Goal: Information Seeking & Learning: Learn about a topic

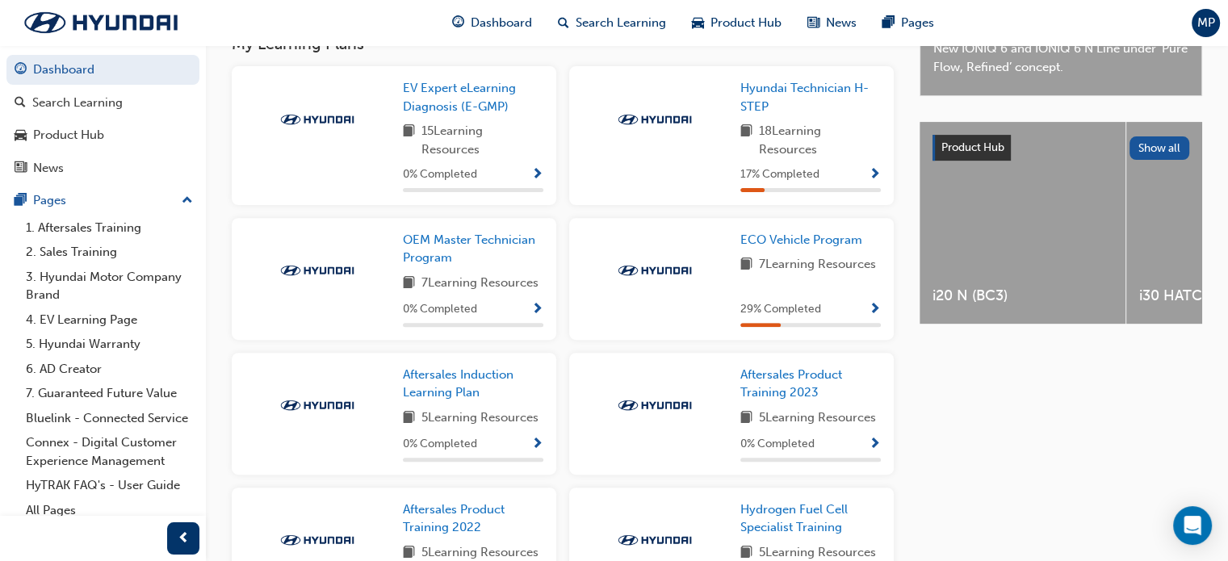
scroll to position [565, 0]
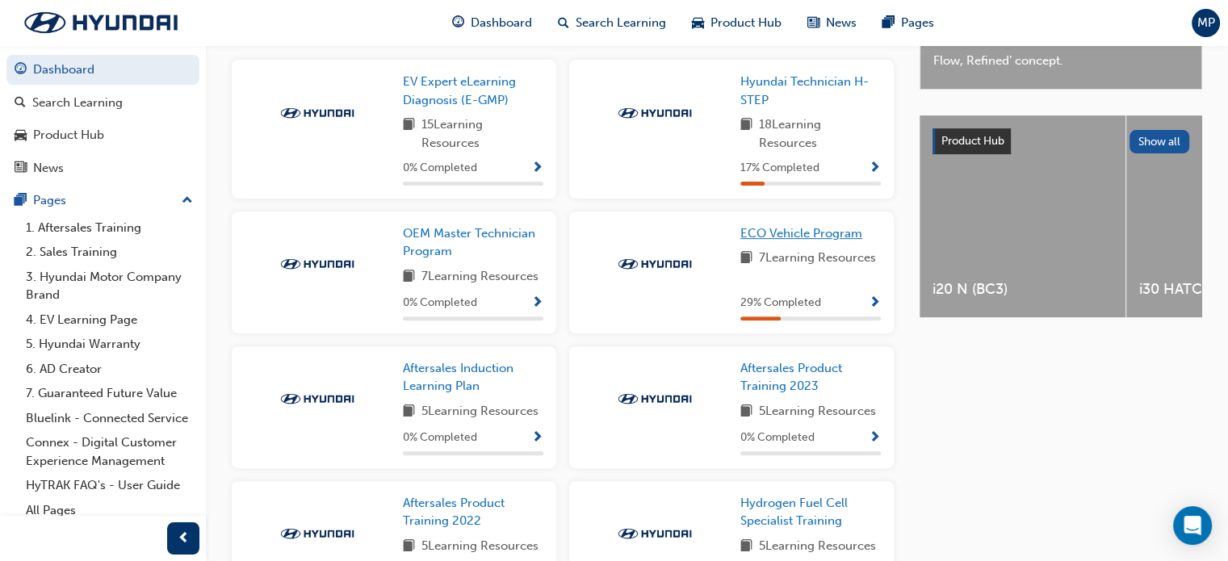
click at [798, 240] on span "ECO Vehicle Program" at bounding box center [801, 233] width 122 height 15
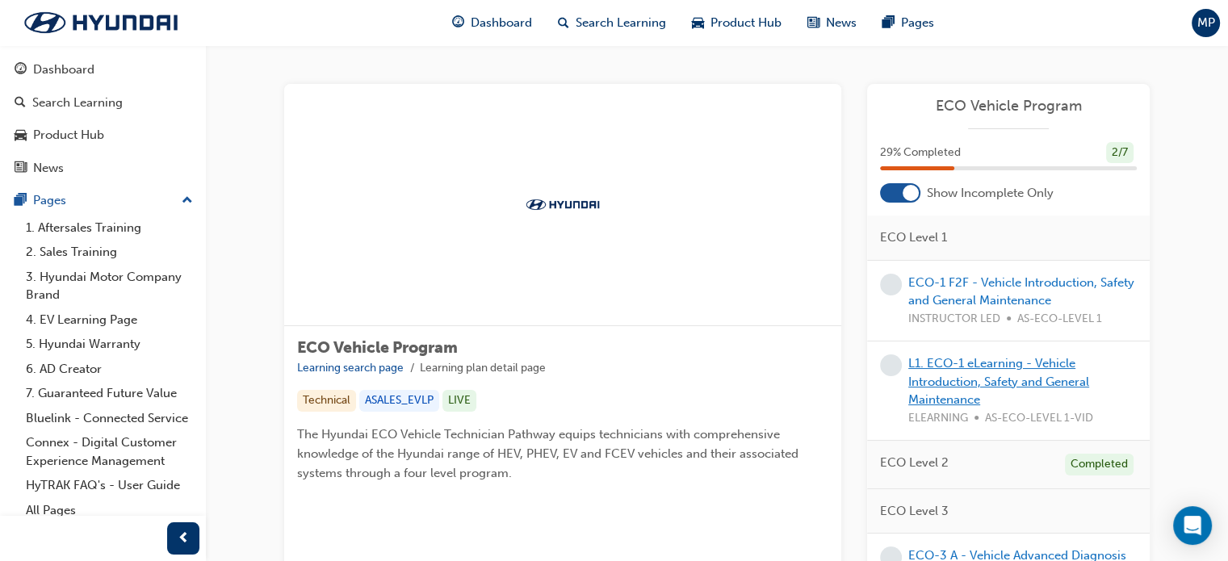
click at [966, 363] on link "L1. ECO-1 eLearning - Vehicle Introduction, Safety and General Maintenance" at bounding box center [998, 381] width 181 height 51
click at [1072, 277] on link "ECO-1 F2F - Vehicle Introduction, Safety and General Maintenance" at bounding box center [1021, 291] width 226 height 33
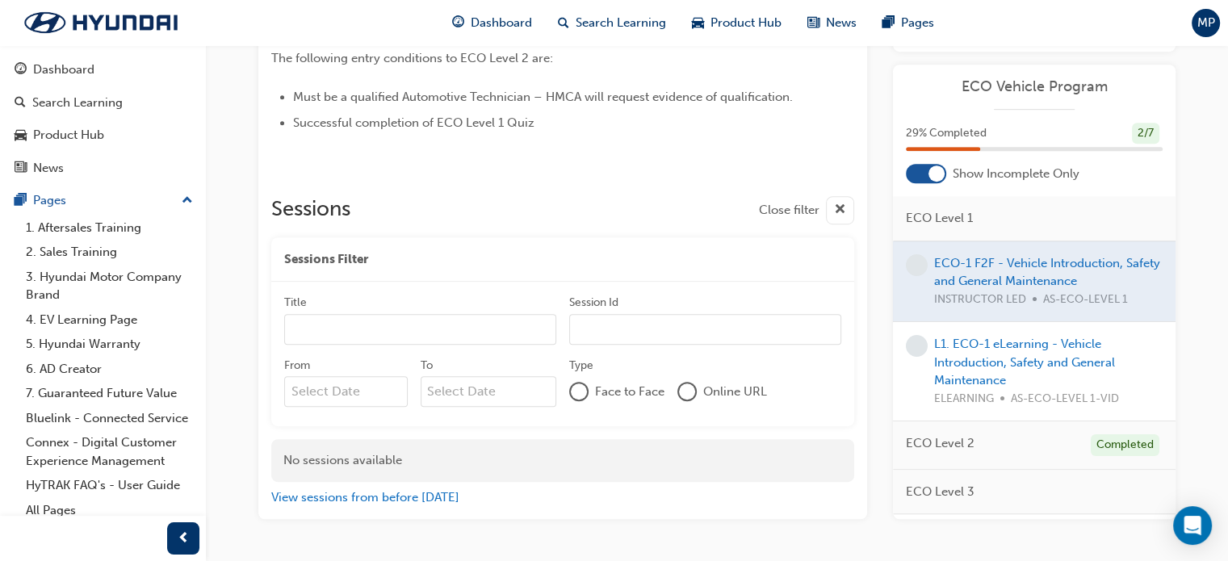
scroll to position [865, 0]
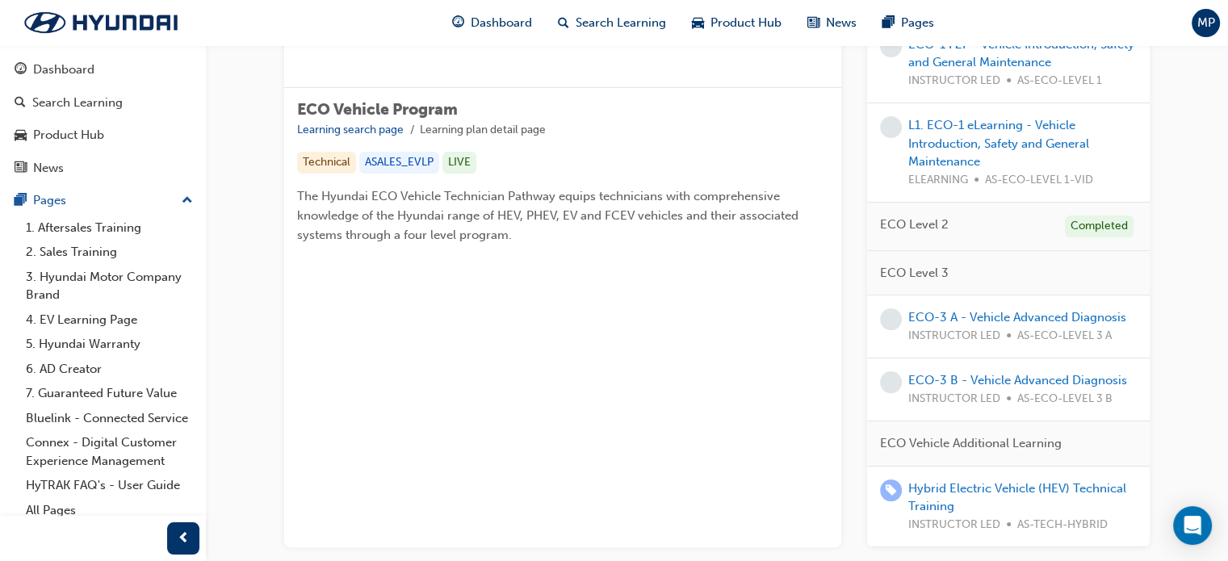
scroll to position [242, 0]
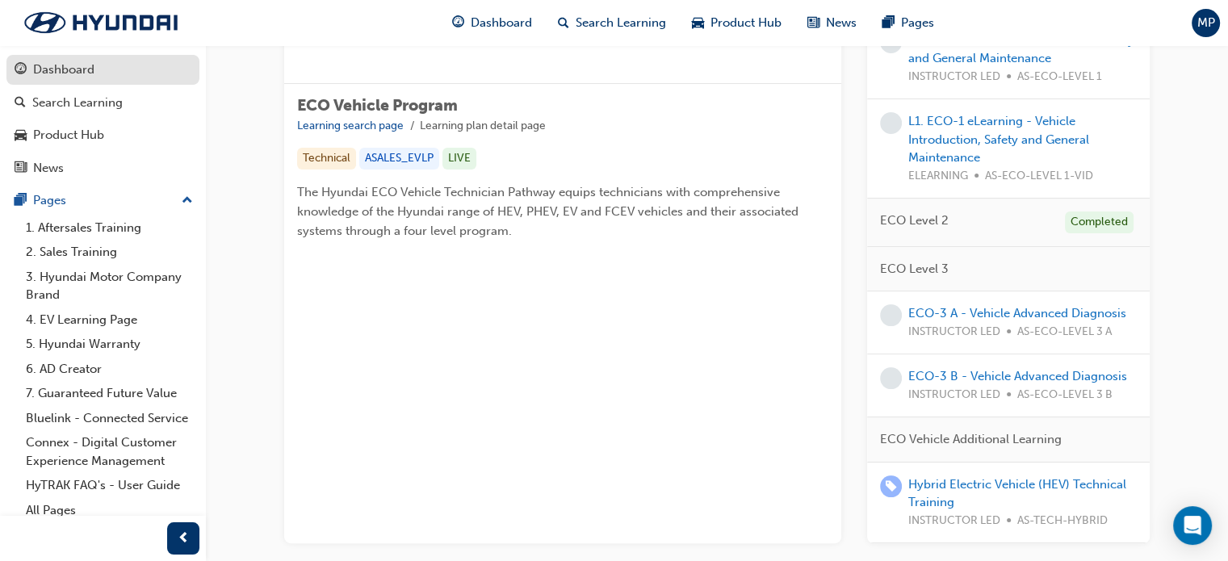
click at [60, 81] on link "Dashboard" at bounding box center [102, 70] width 193 height 30
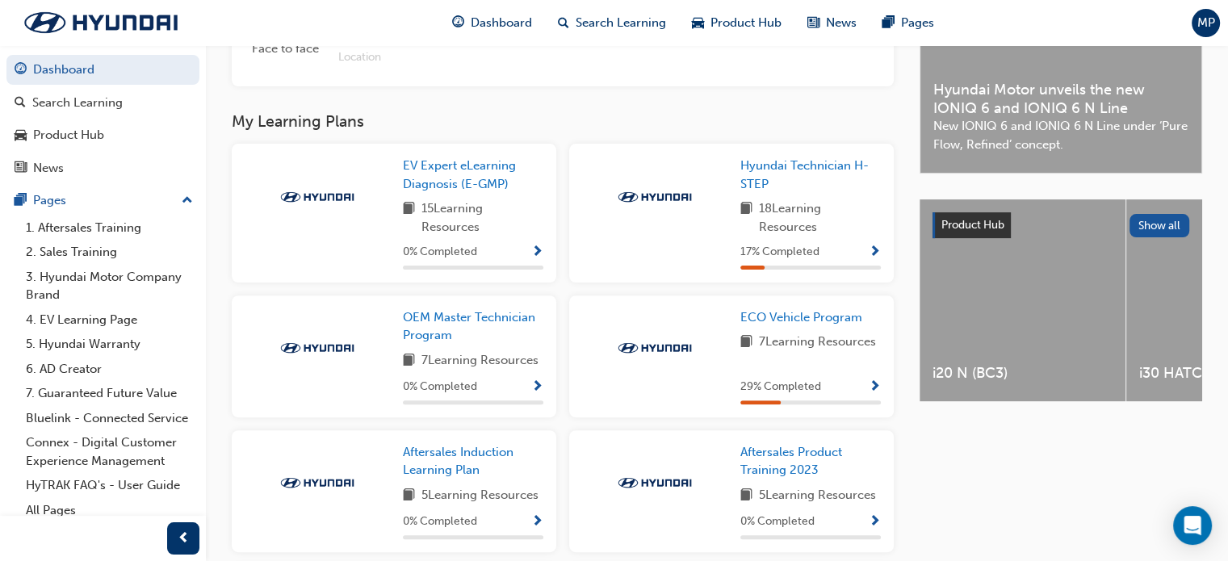
scroll to position [485, 0]
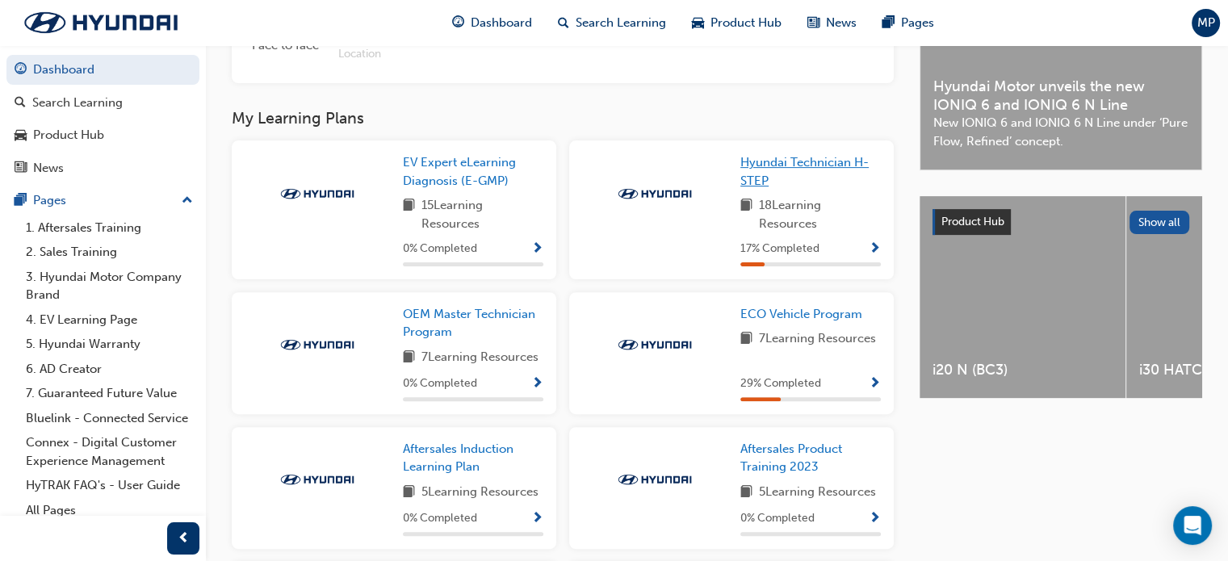
click at [786, 166] on span "Hyundai Technician H-STEP" at bounding box center [804, 171] width 128 height 33
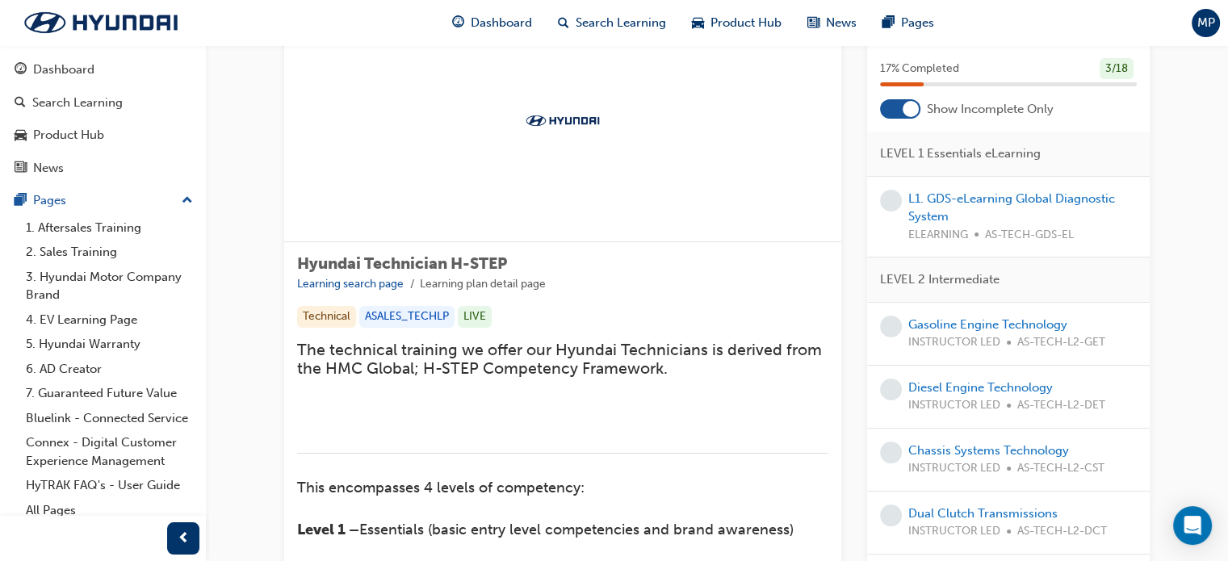
scroll to position [81, 0]
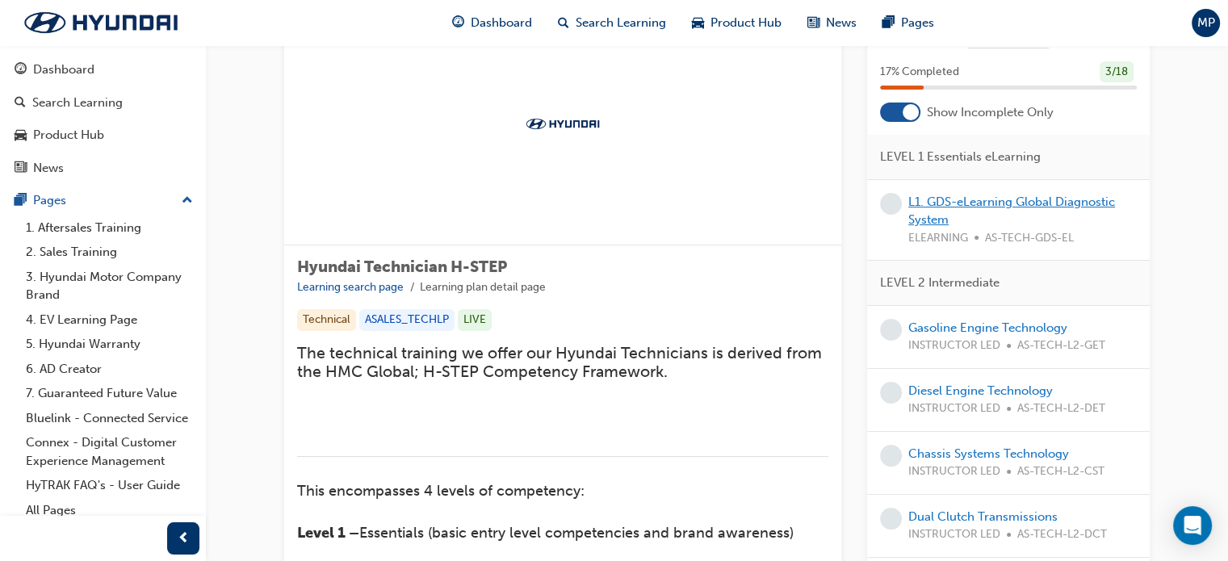
click at [975, 203] on link "L1. GDS-eLearning Global Diagnostic System" at bounding box center [1011, 211] width 207 height 33
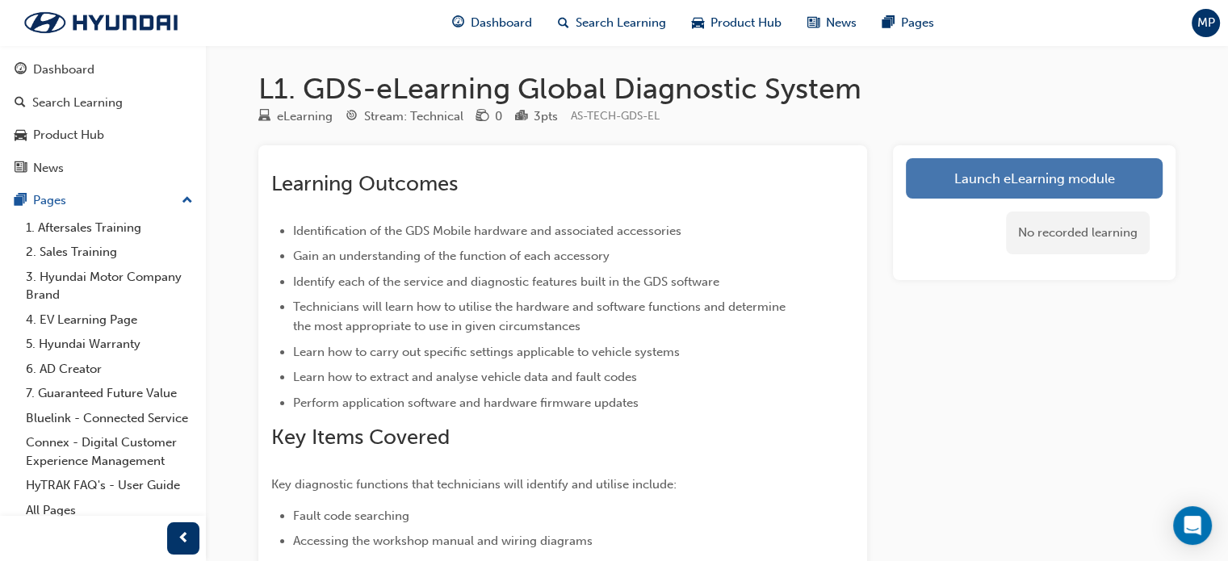
click at [1030, 164] on link "Launch eLearning module" at bounding box center [1034, 178] width 257 height 40
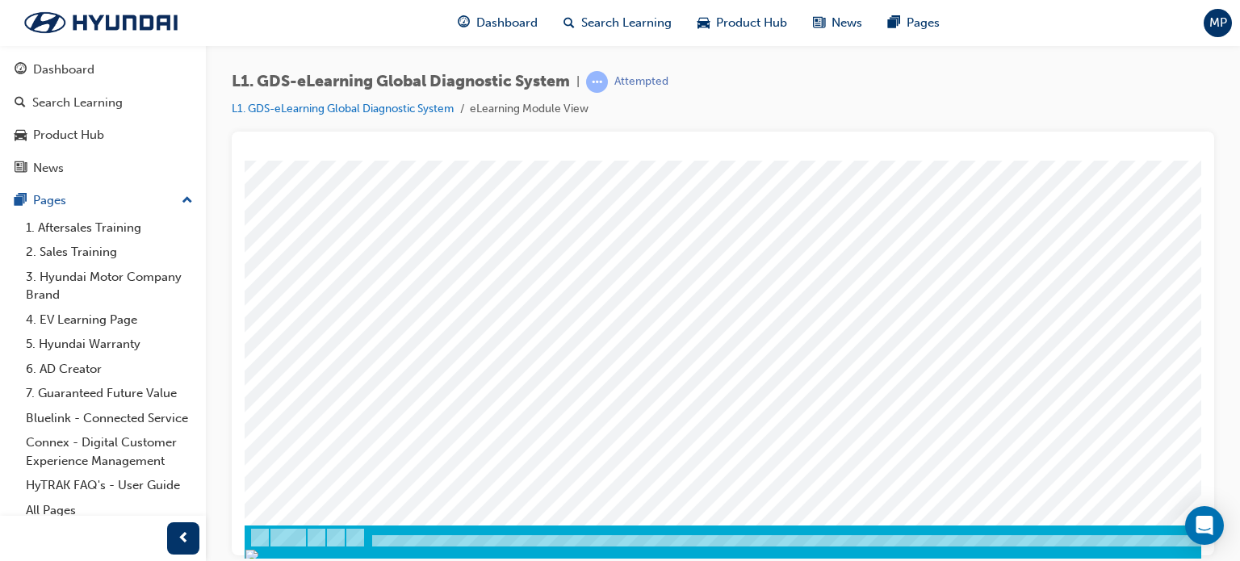
scroll to position [220, 0]
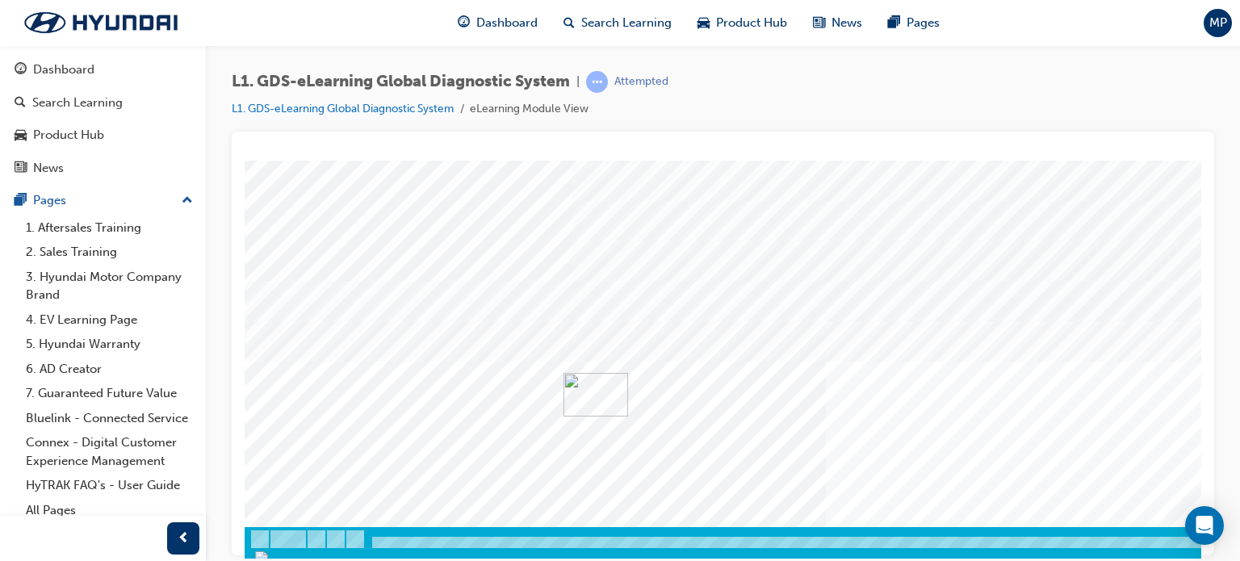
scroll to position [220, 0]
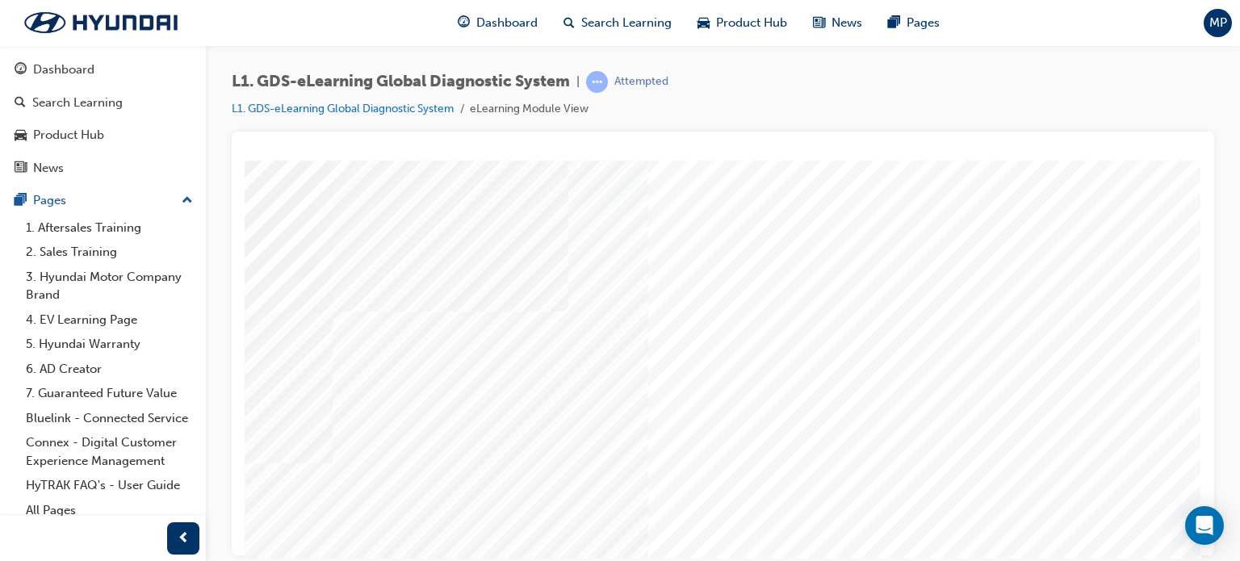
scroll to position [162, 153]
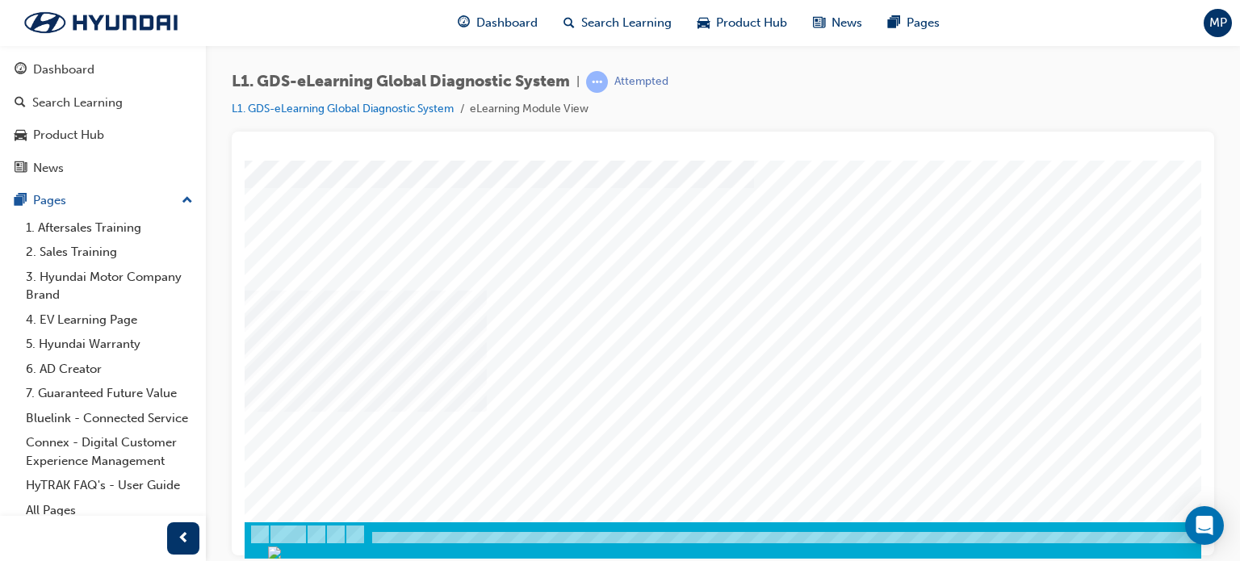
scroll to position [220, 153]
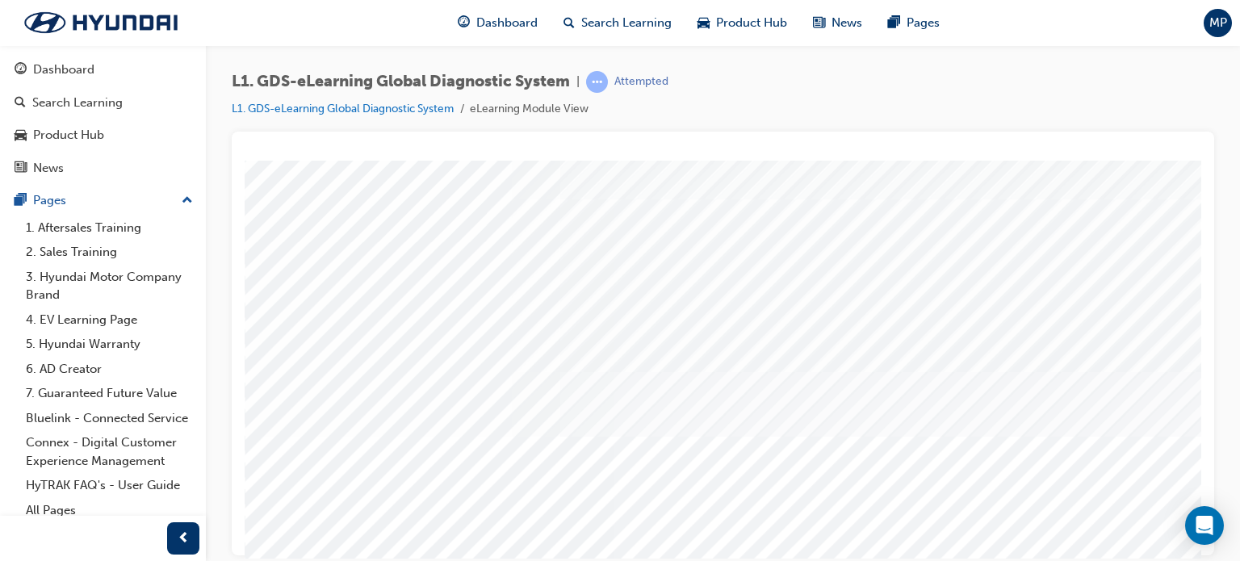
scroll to position [0, 0]
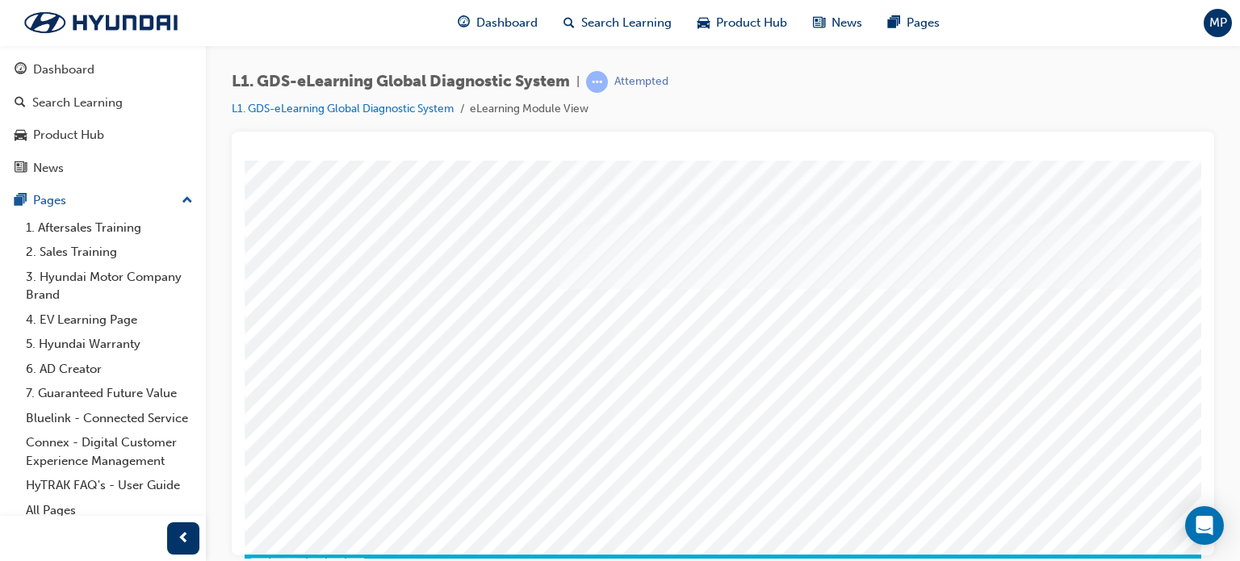
scroll to position [220, 0]
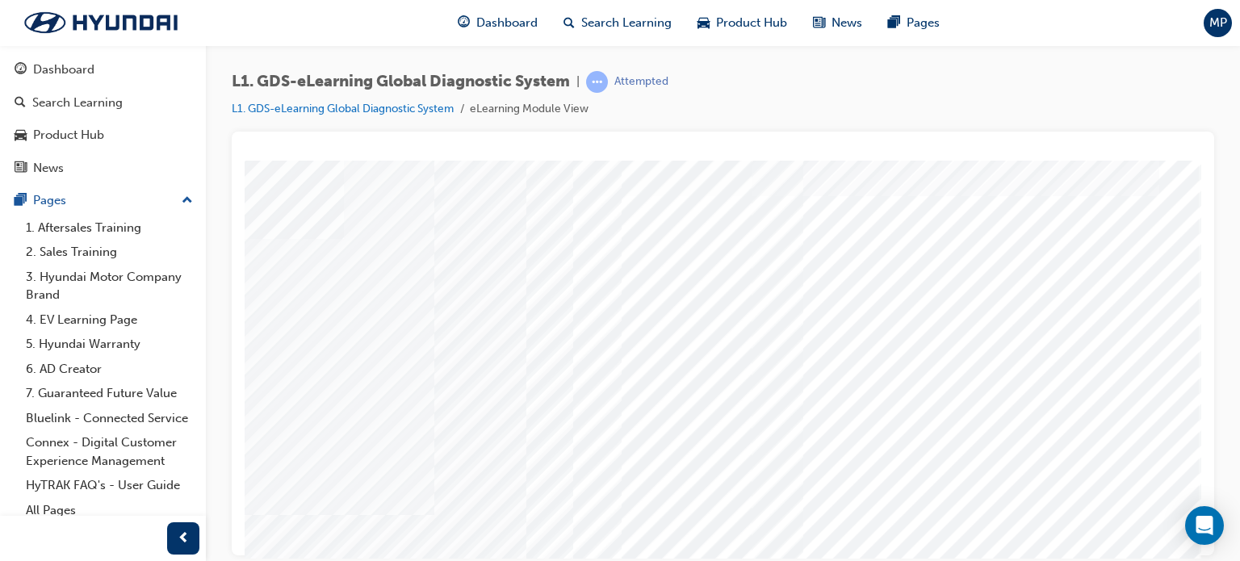
scroll to position [0, 153]
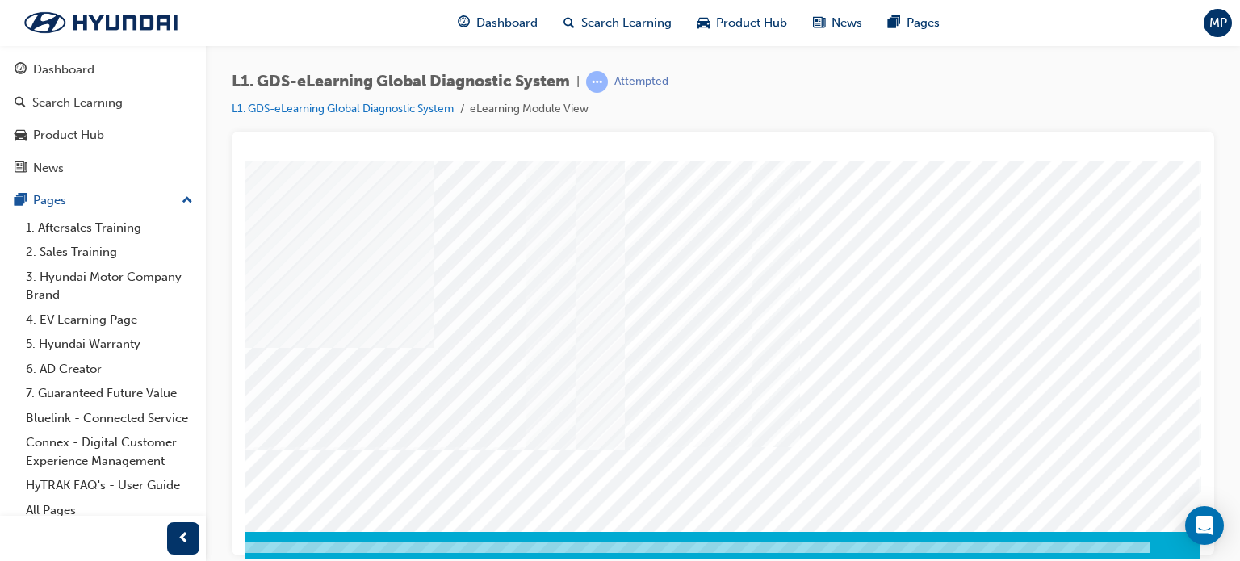
scroll to position [220, 153]
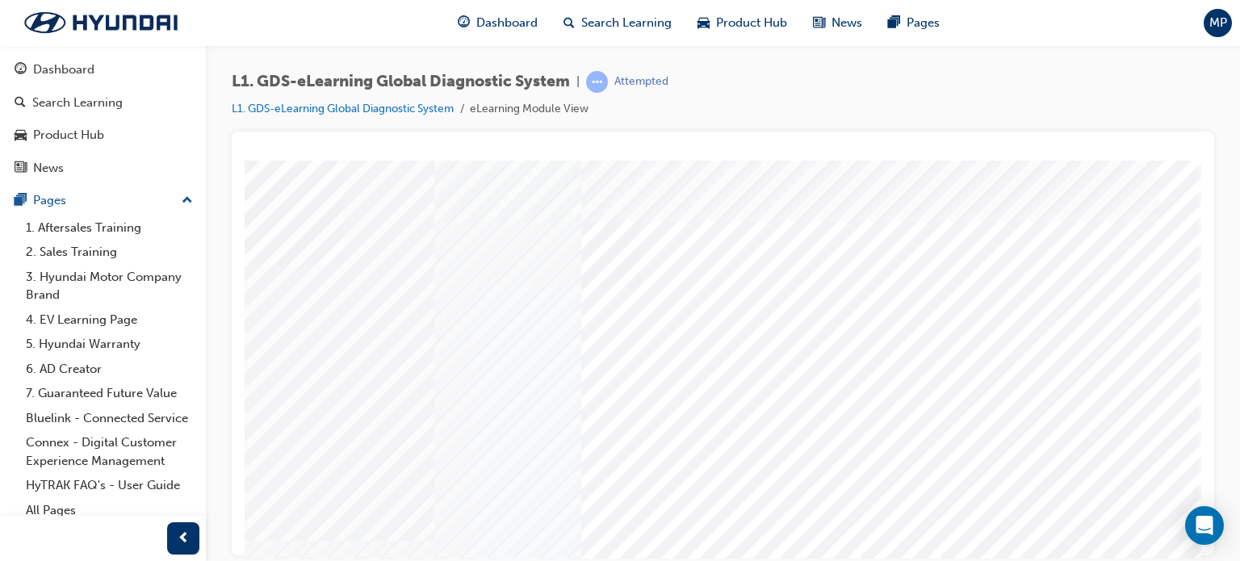
scroll to position [0, 153]
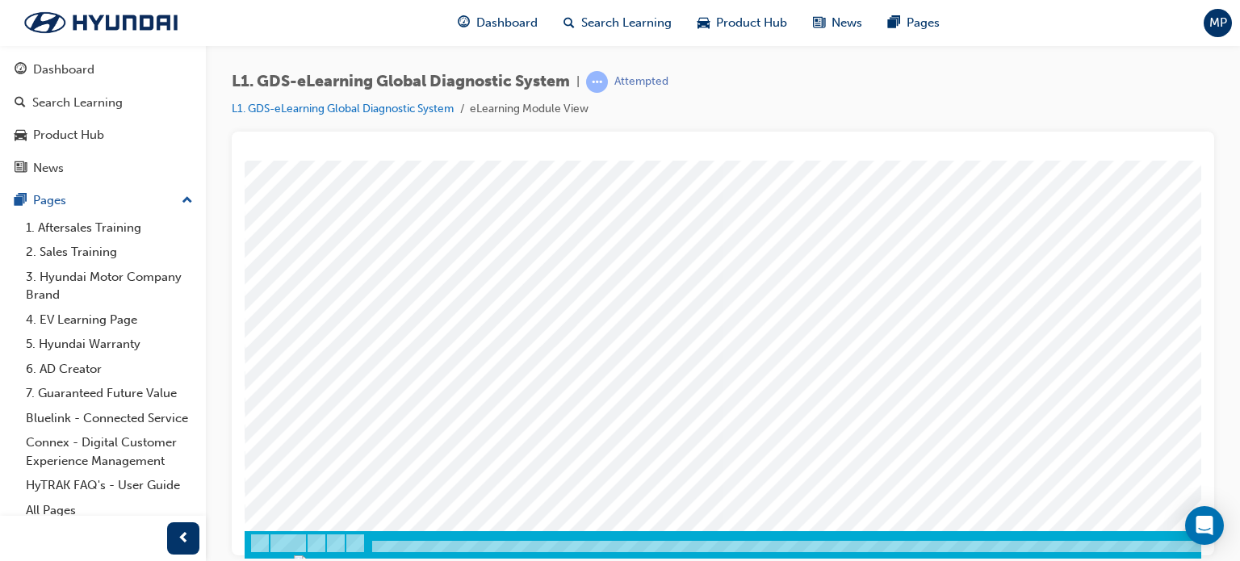
scroll to position [220, 0]
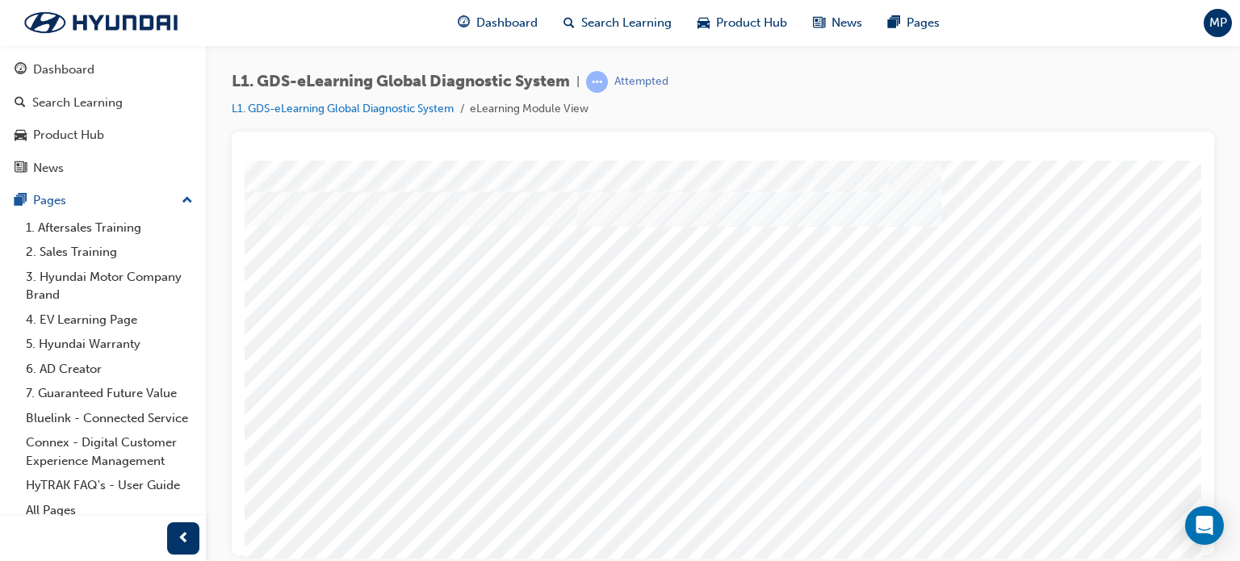
scroll to position [139, 0]
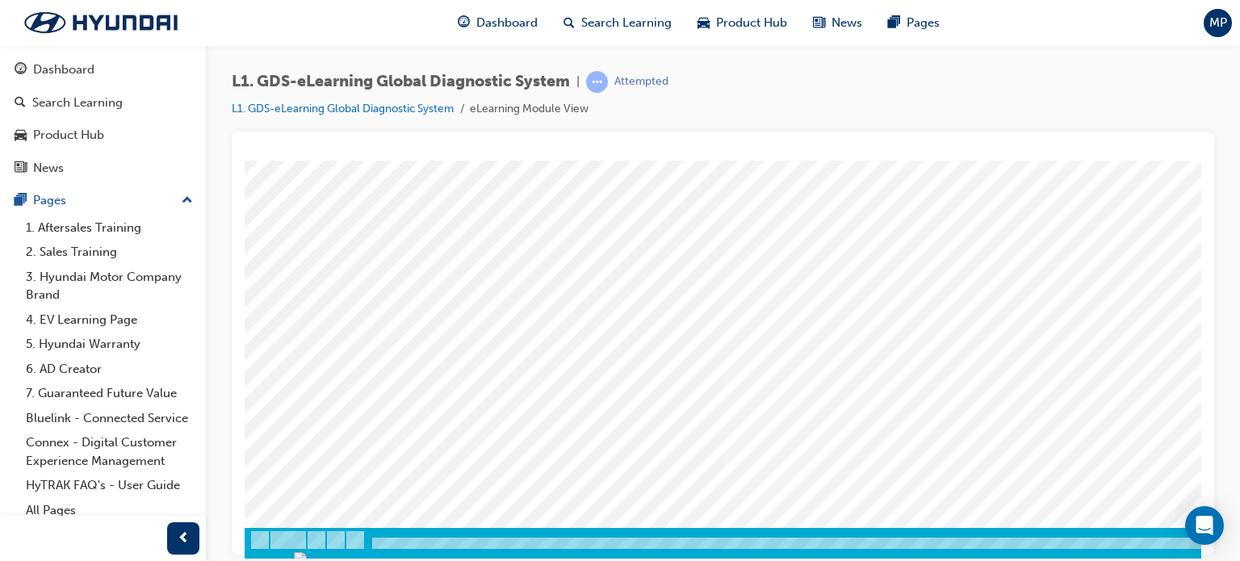
scroll to position [220, 0]
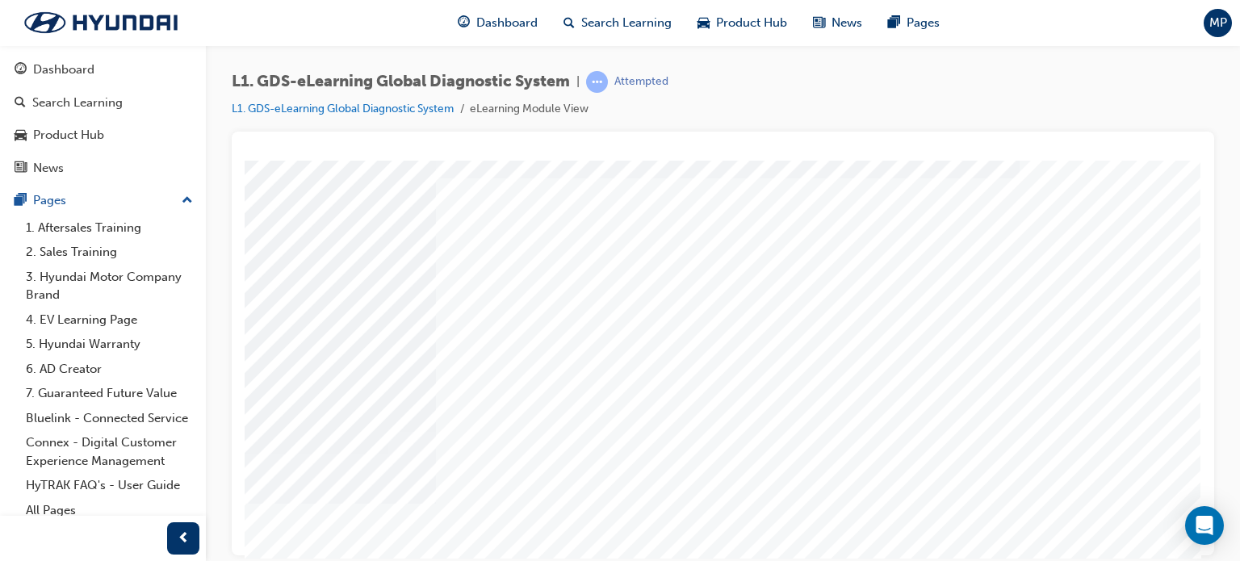
scroll to position [220, 153]
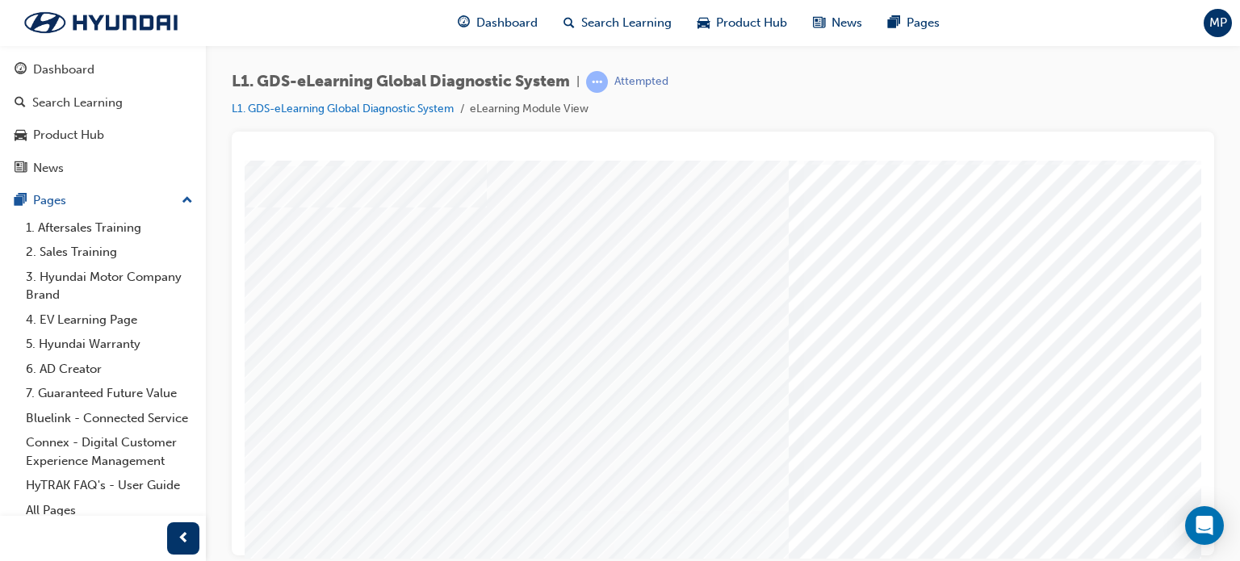
scroll to position [81, 0]
drag, startPoint x: 1214, startPoint y: 719, endPoint x: 989, endPoint y: 554, distance: 279.6
drag, startPoint x: 822, startPoint y: 418, endPoint x: 808, endPoint y: 424, distance: 15.6
click at [822, 354] on div "multistate" at bounding box center [770, 369] width 1098 height 581
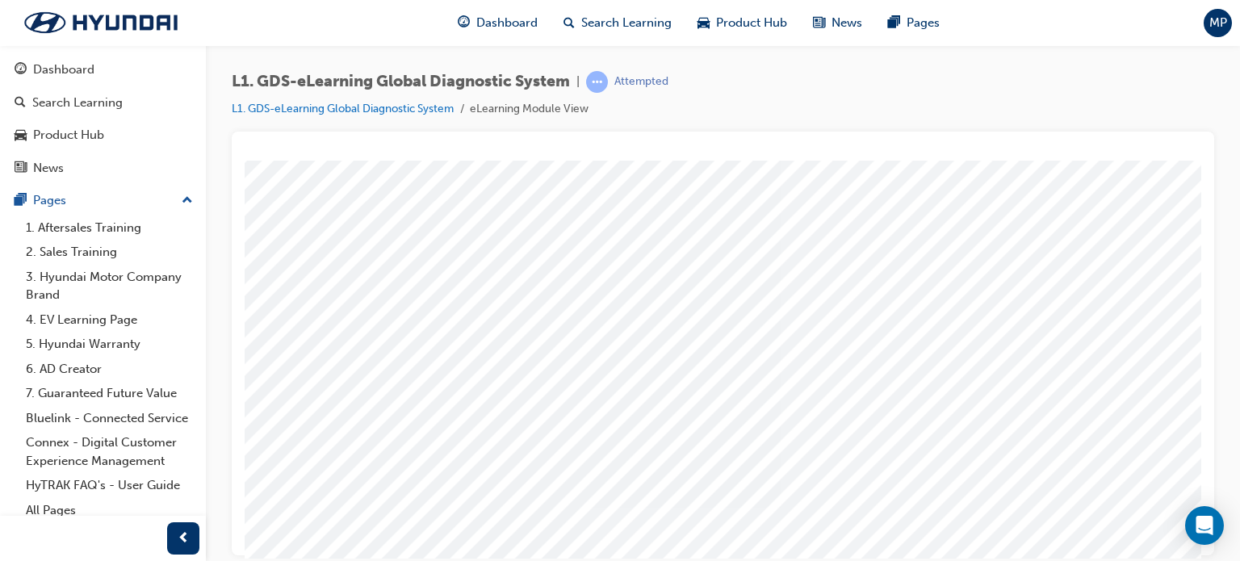
drag, startPoint x: 813, startPoint y: 429, endPoint x: 726, endPoint y: 378, distance: 101.0
click at [726, 378] on div "multistate" at bounding box center [770, 369] width 1098 height 581
drag, startPoint x: 798, startPoint y: 410, endPoint x: 766, endPoint y: 446, distance: 48.0
click at [845, 486] on div "multistate" at bounding box center [770, 369] width 1098 height 581
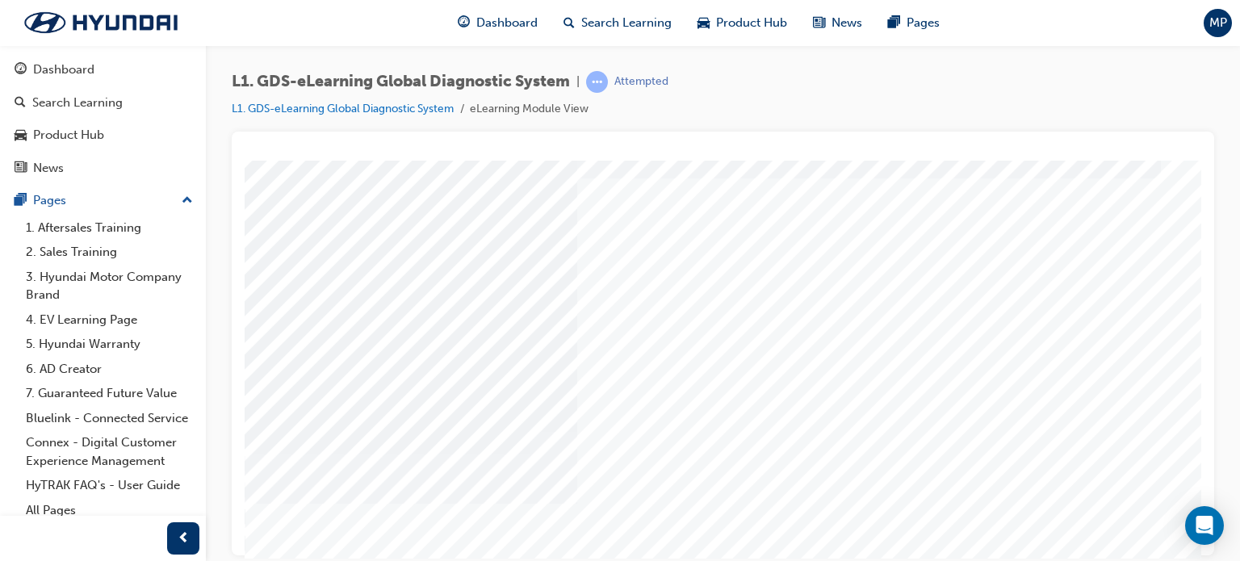
scroll to position [220, 0]
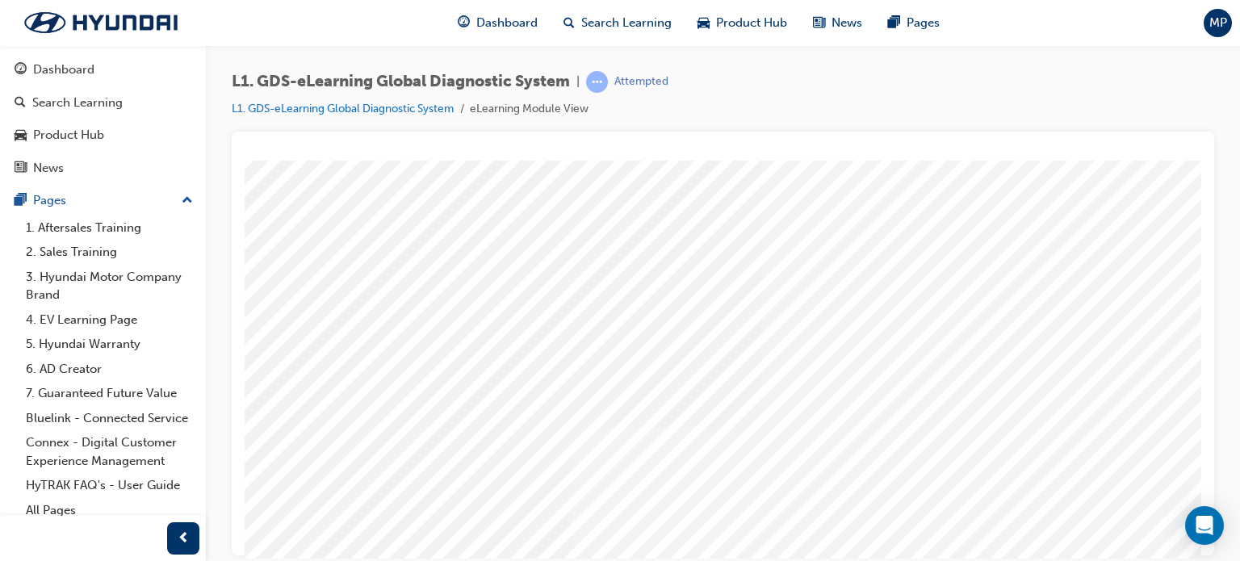
scroll to position [162, 43]
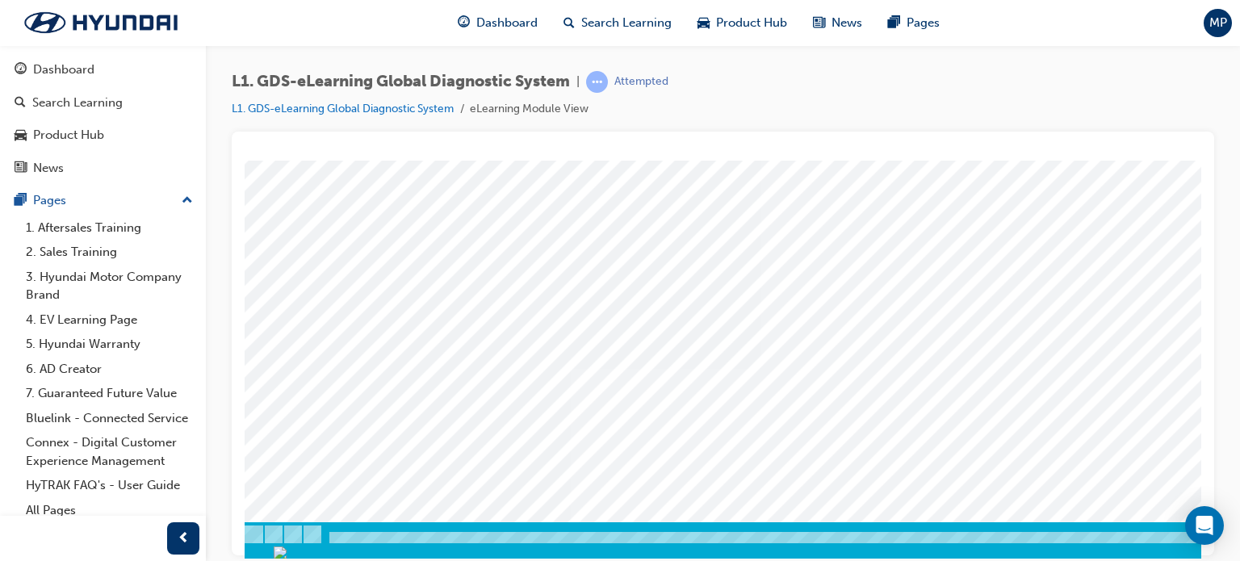
scroll to position [220, 153]
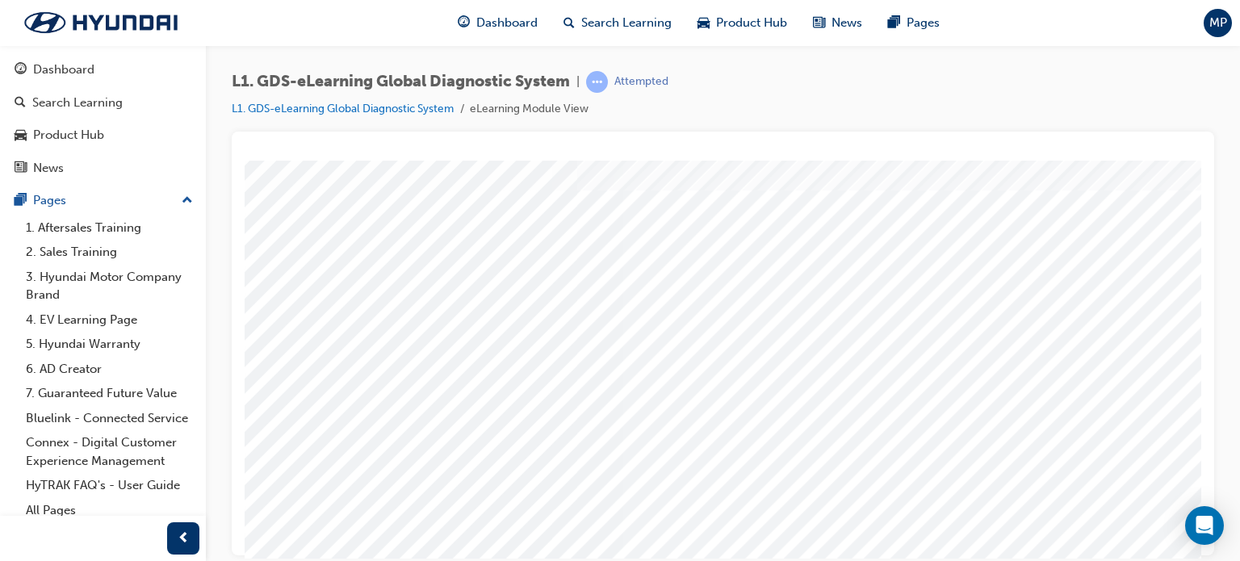
scroll to position [220, 0]
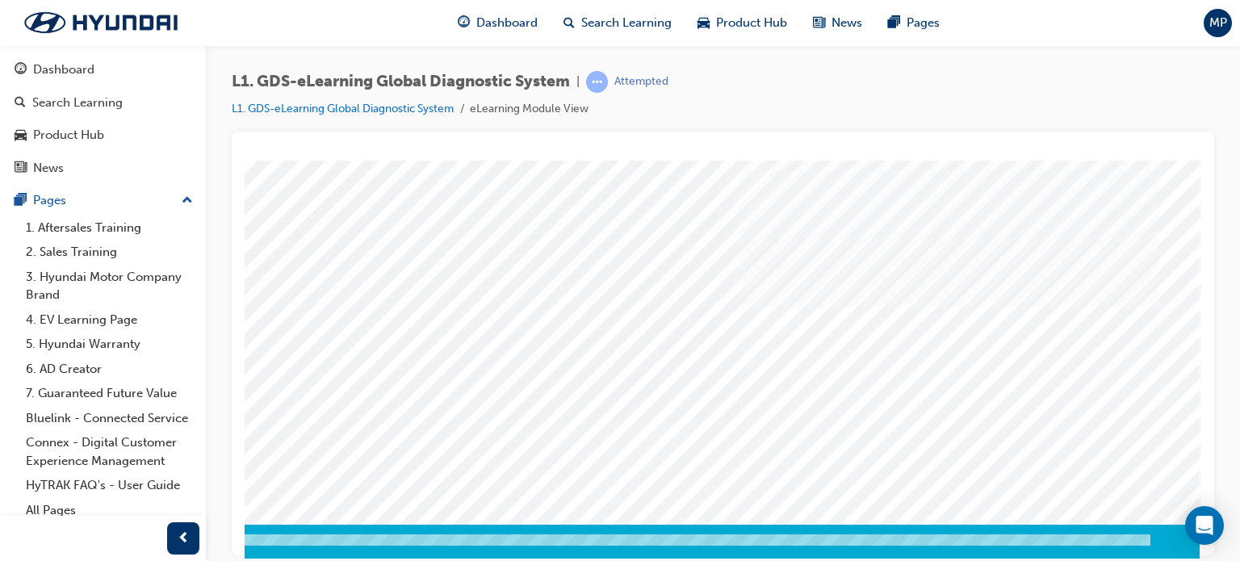
scroll to position [220, 153]
